Goal: Information Seeking & Learning: Learn about a topic

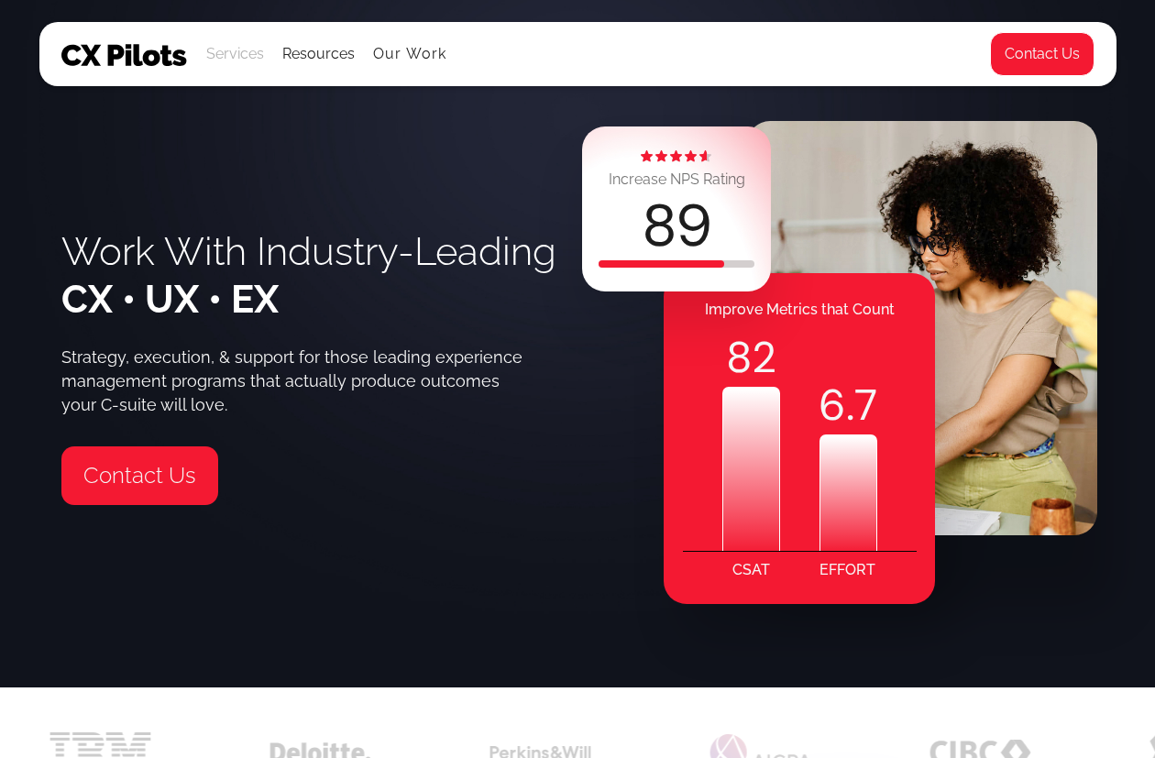
click at [230, 66] on div "Services" at bounding box center [235, 54] width 58 height 26
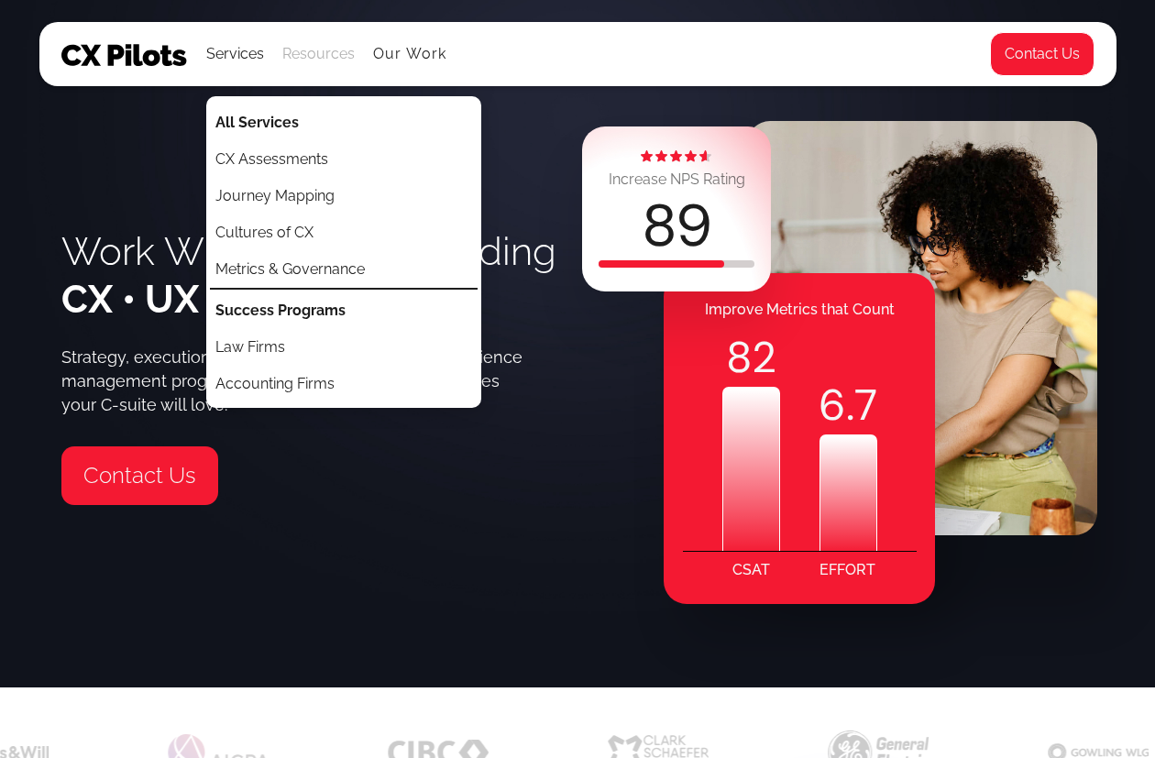
click at [340, 49] on div "Resources" at bounding box center [318, 54] width 72 height 26
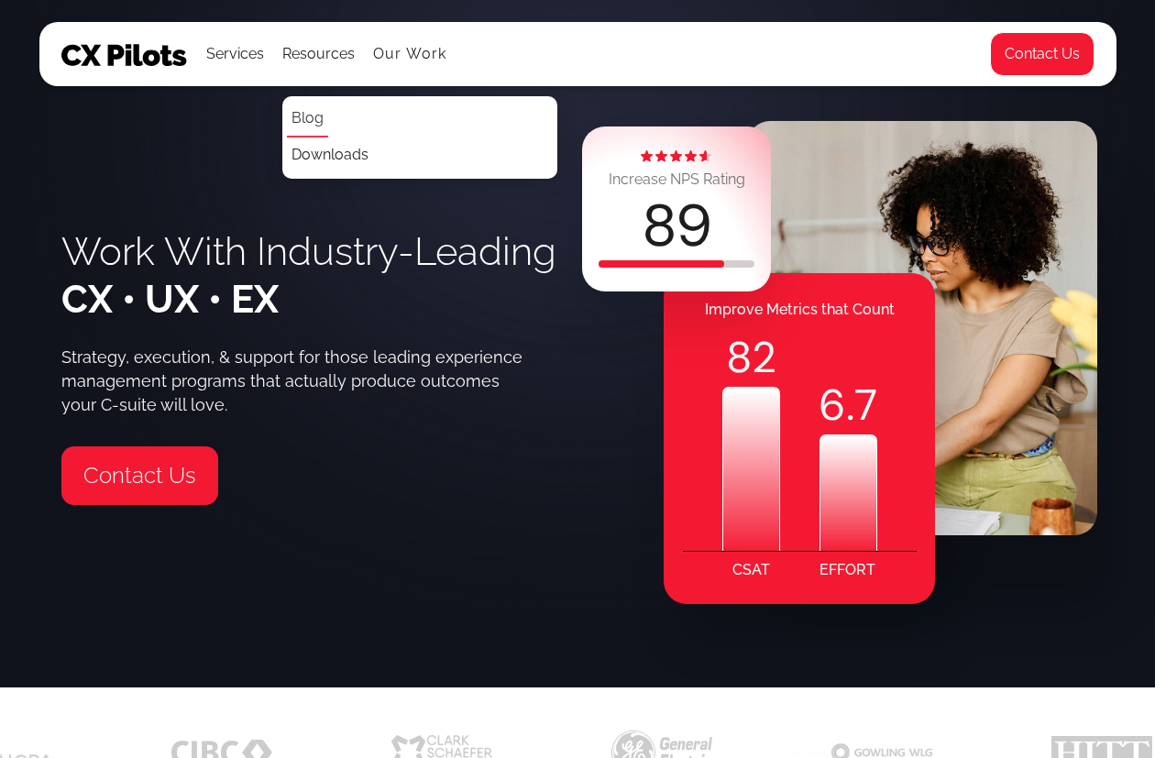
click at [293, 123] on link "Blog" at bounding box center [307, 119] width 41 height 37
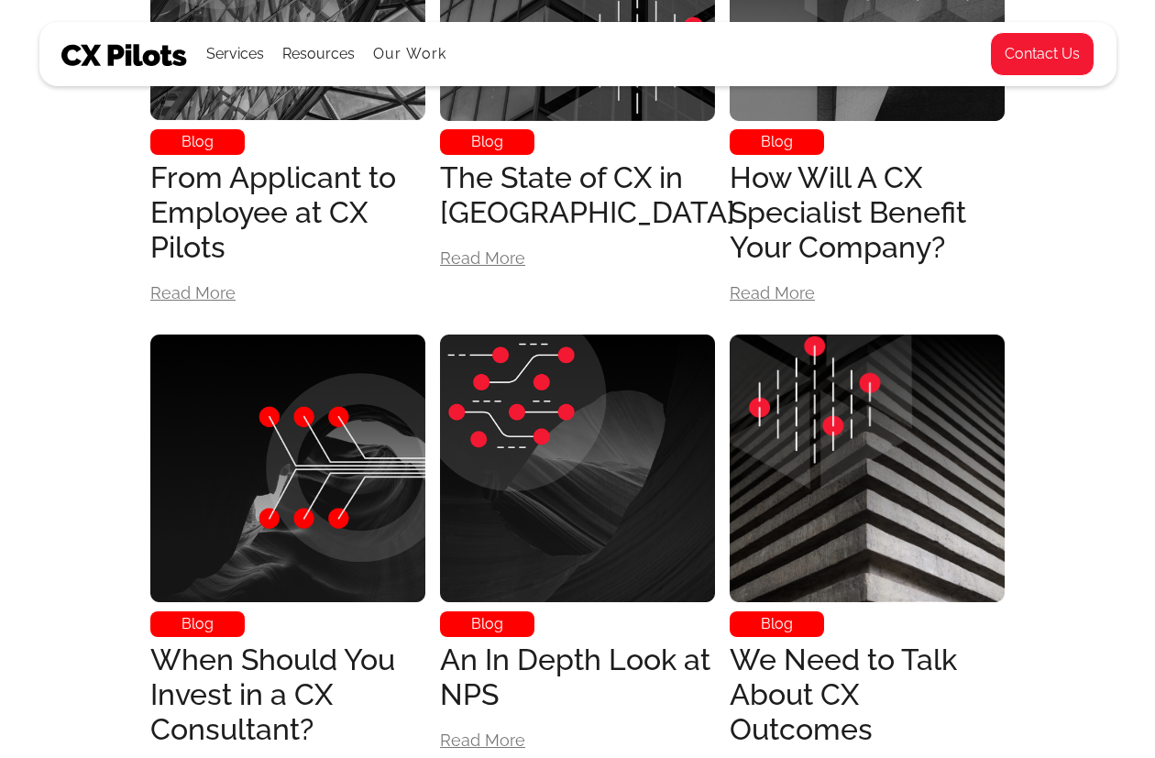
scroll to position [5014, 0]
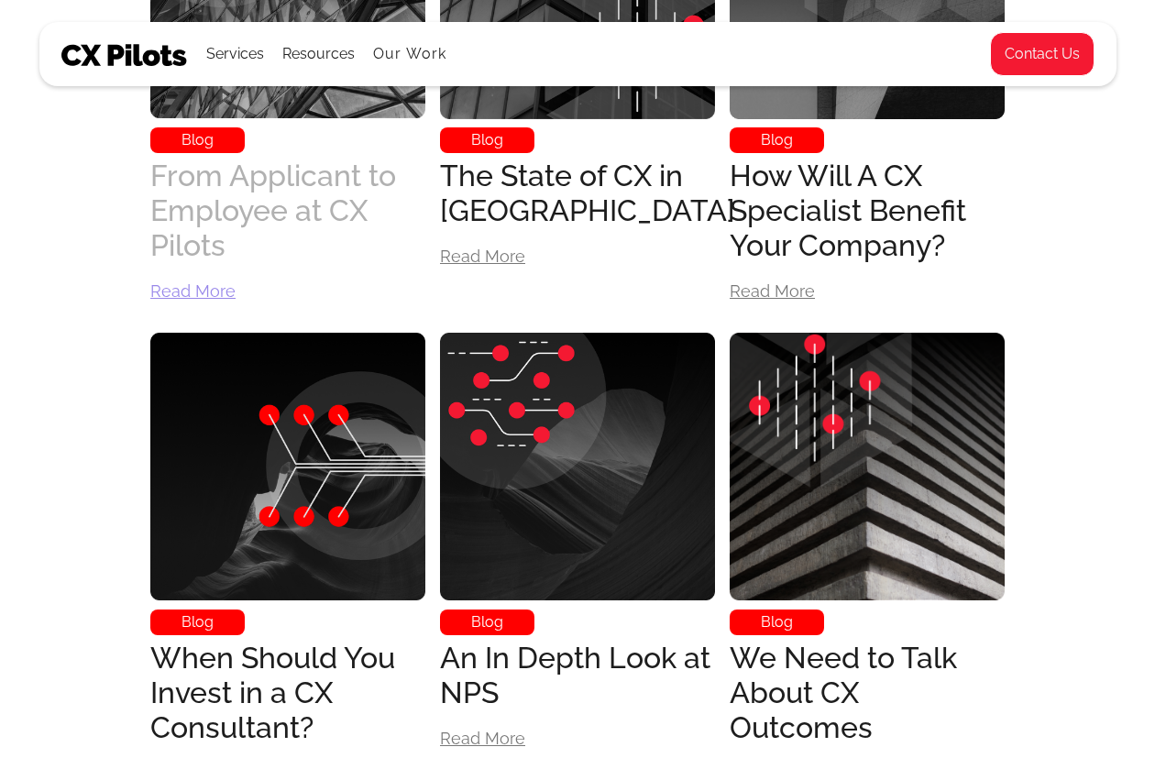
click at [249, 163] on div "From Applicant to Employee at CX Pilots" at bounding box center [287, 211] width 275 height 104
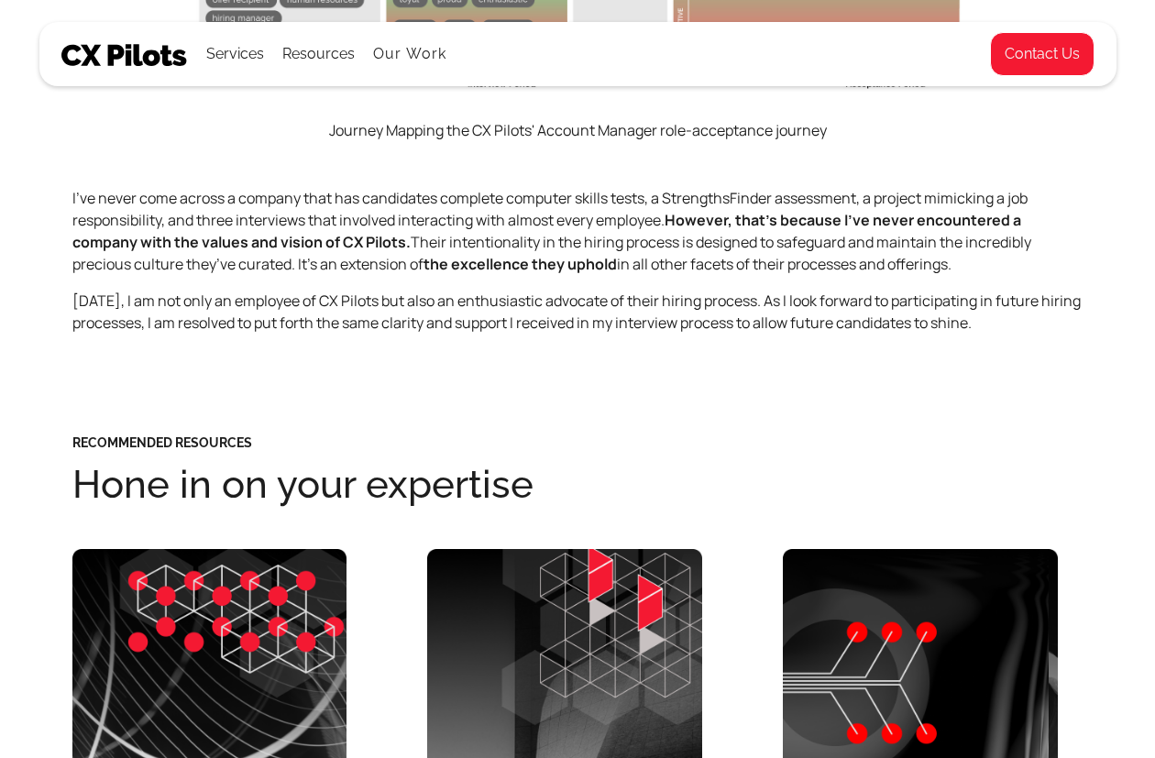
scroll to position [6431, 0]
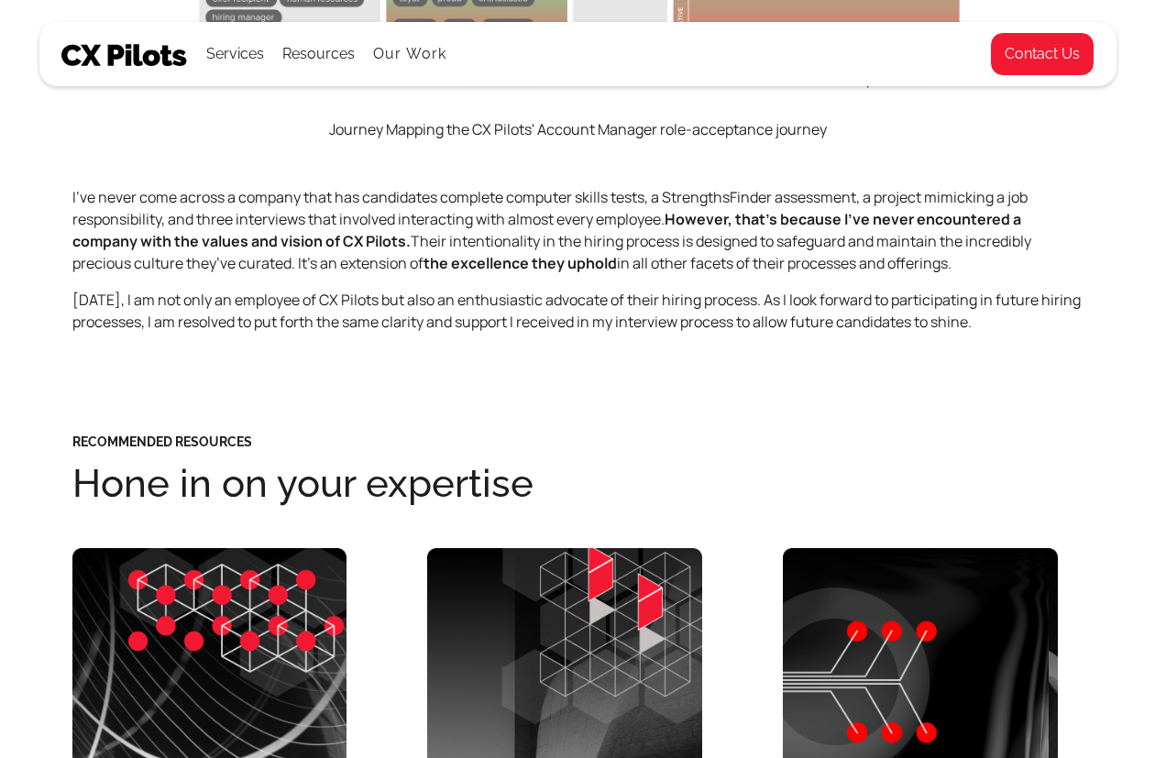
click at [128, 59] on img at bounding box center [124, 55] width 126 height 22
